Goal: Transaction & Acquisition: Purchase product/service

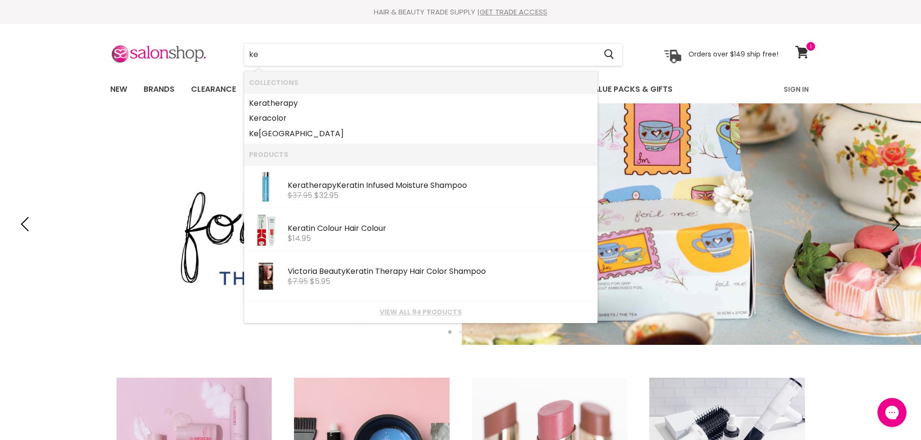
type input "k"
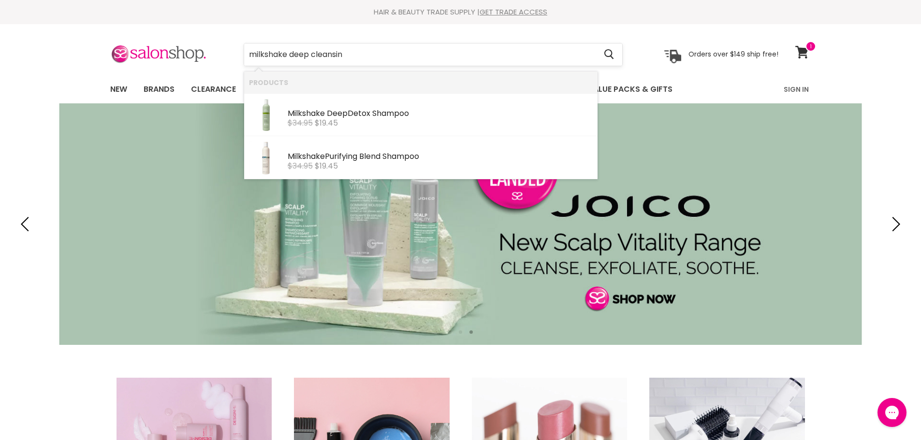
type input "milkshake deep cleansing"
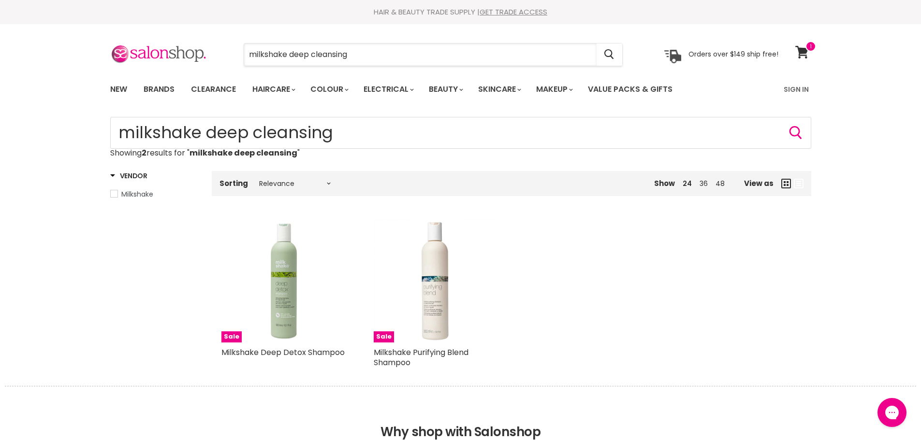
drag, startPoint x: 367, startPoint y: 58, endPoint x: 228, endPoint y: 30, distance: 141.5
click at [235, 44] on div "milkshake deep cleansing Cancel" at bounding box center [433, 55] width 428 height 22
